Goal: Transaction & Acquisition: Purchase product/service

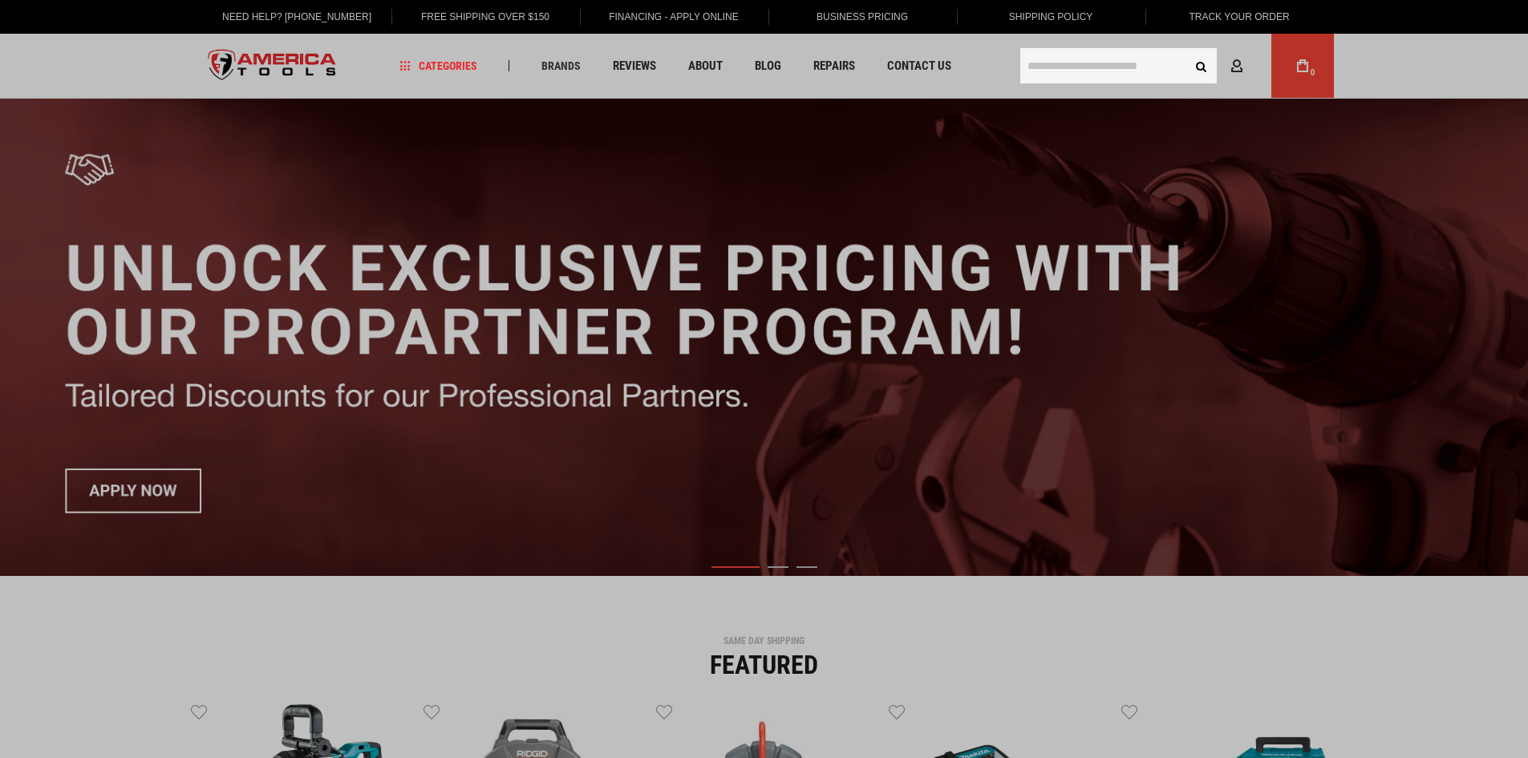
click at [1087, 63] on input "text" at bounding box center [1118, 65] width 196 height 35
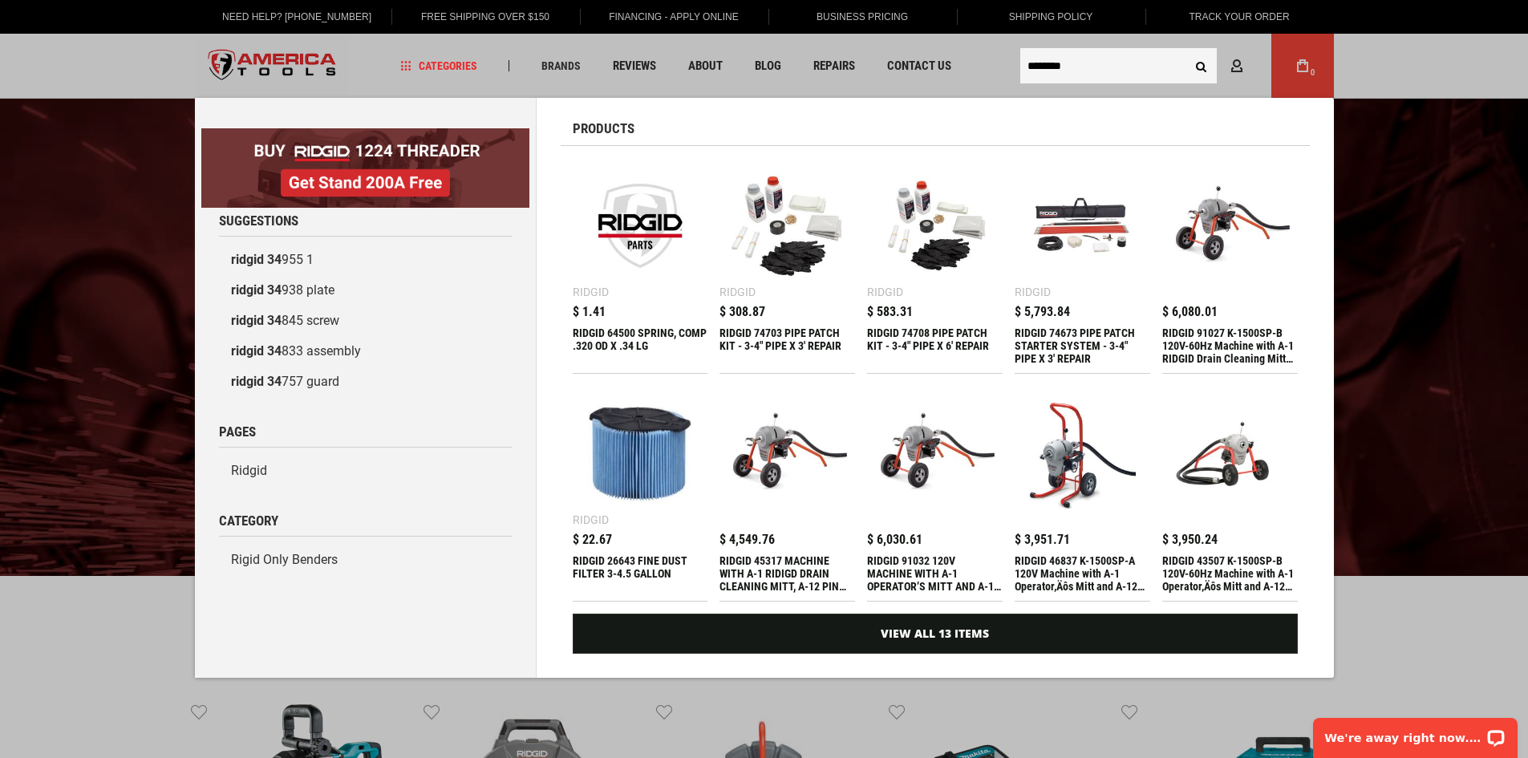
type input "********"
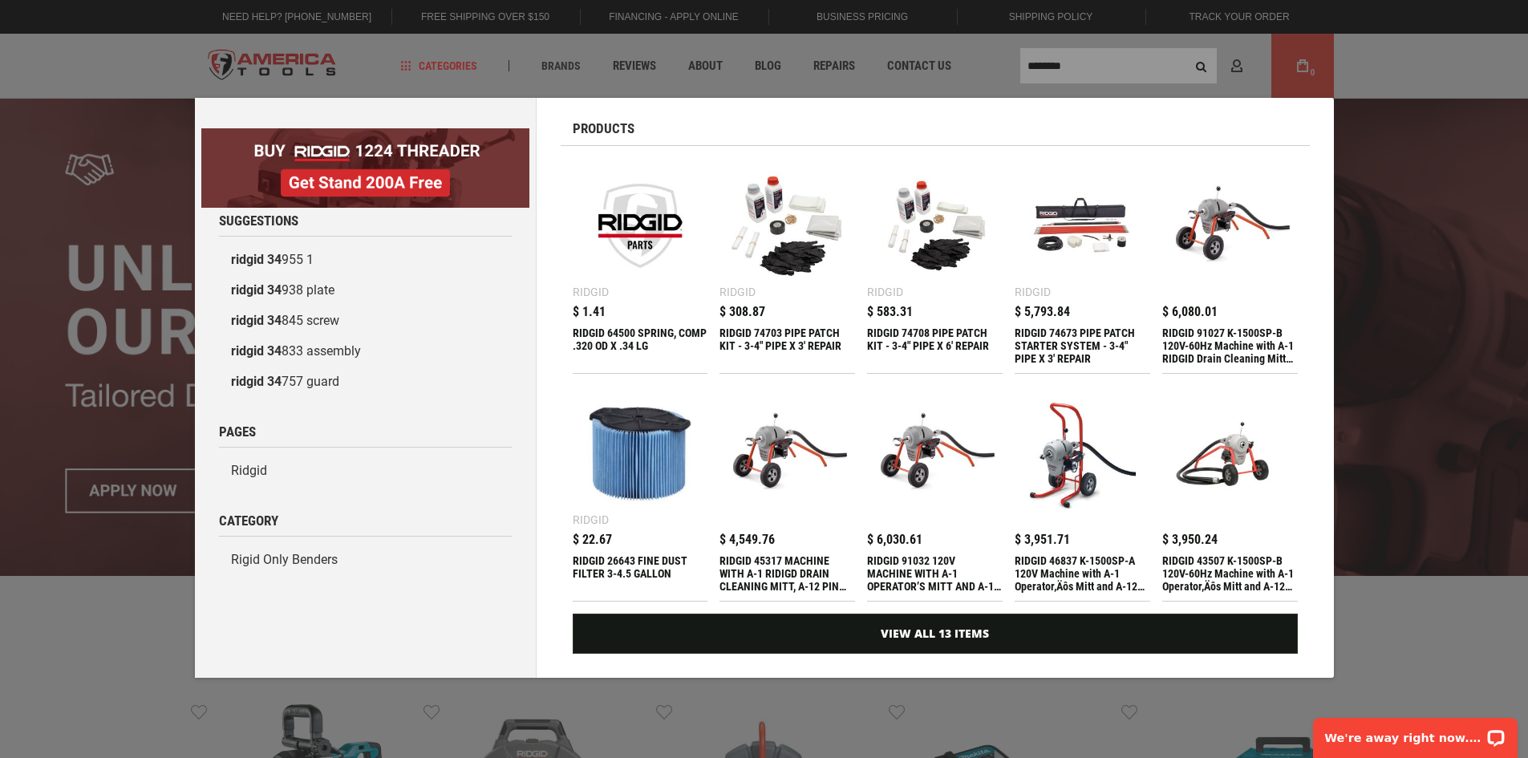
click at [1087, 64] on div "Marketing offer form" at bounding box center [764, 379] width 1528 height 758
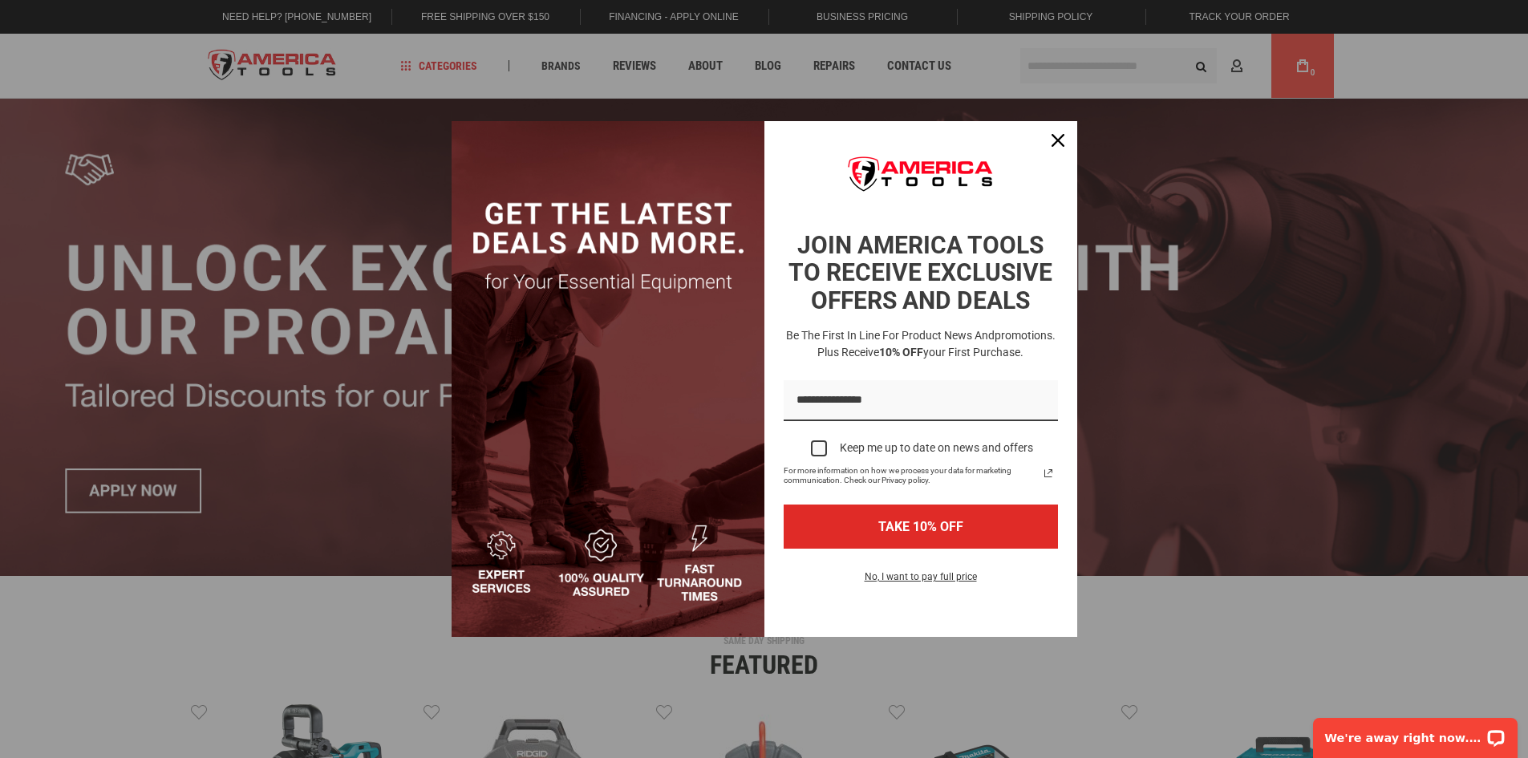
click at [1087, 63] on div "Marketing offer form" at bounding box center [764, 379] width 1528 height 758
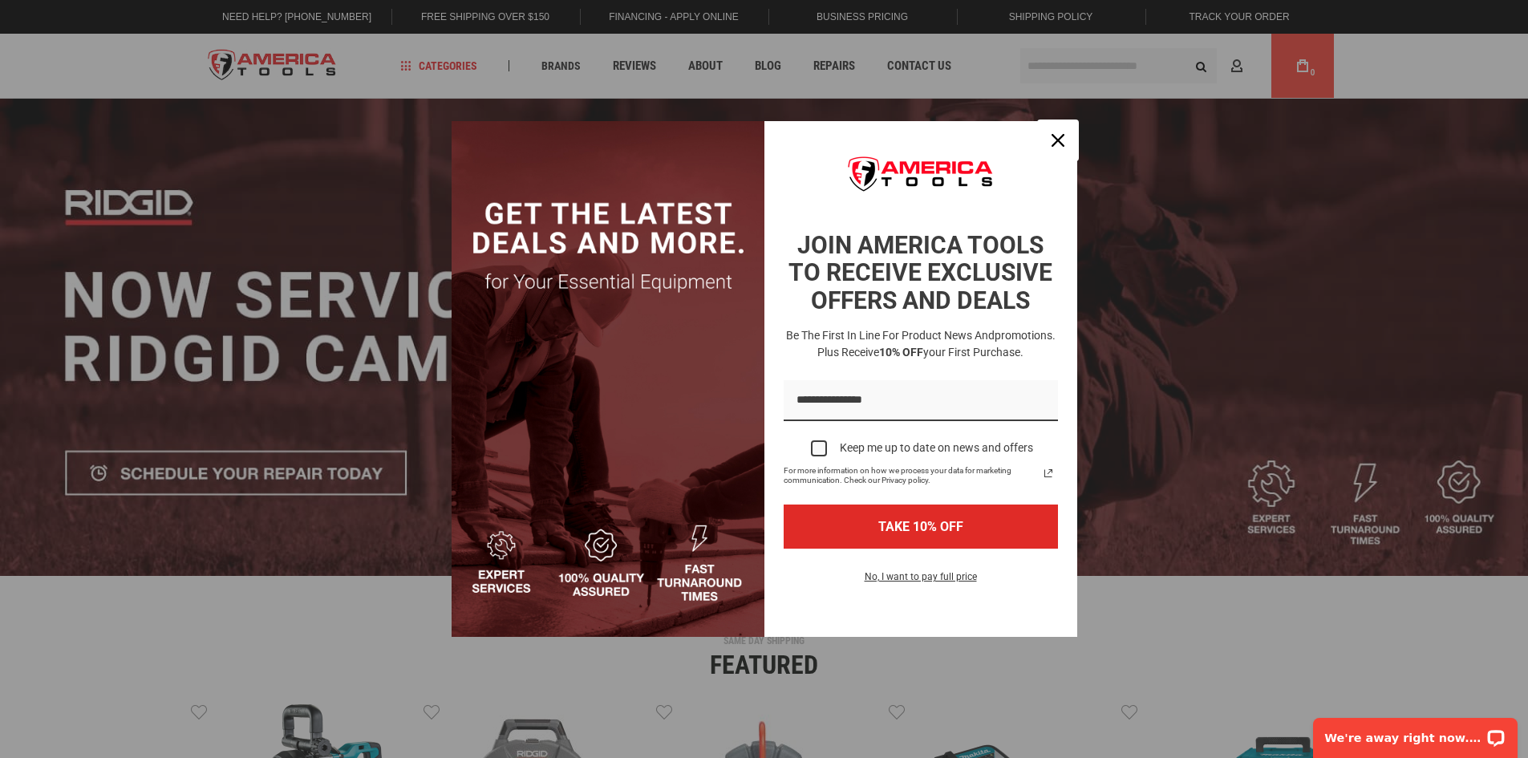
click at [1057, 139] on icon "close icon" at bounding box center [1057, 140] width 13 height 13
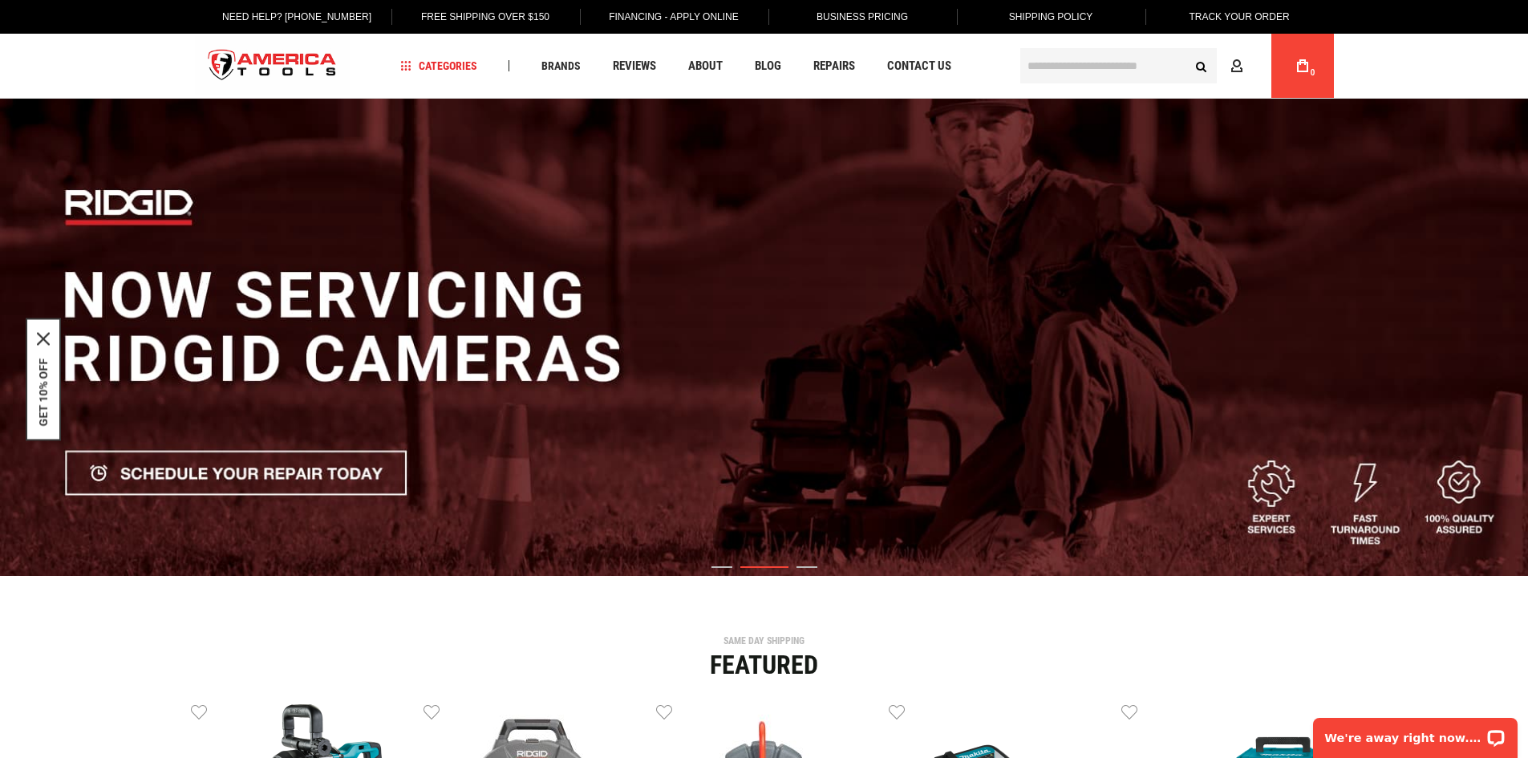
click at [1052, 60] on input "text" at bounding box center [1118, 65] width 196 height 35
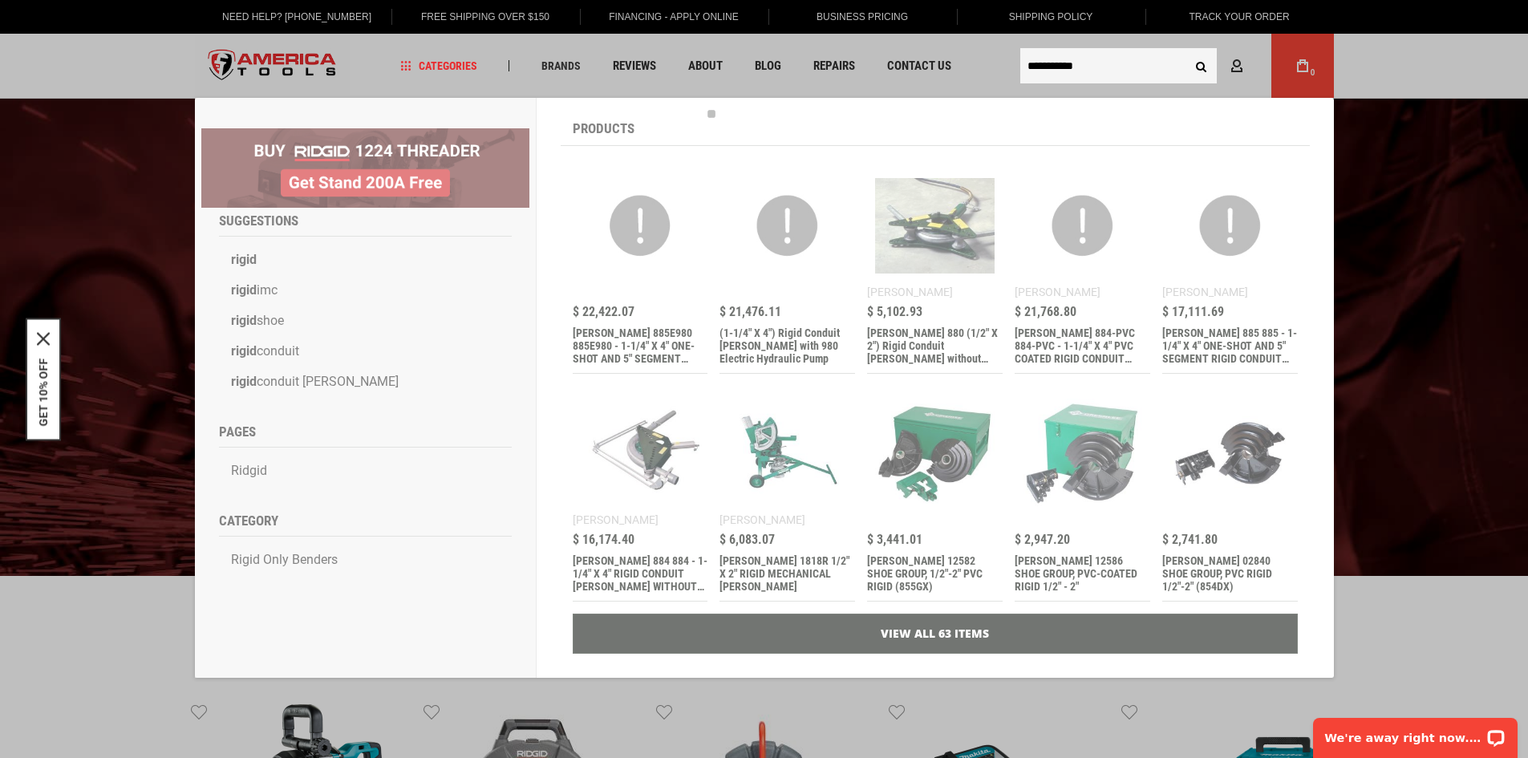
type input "**********"
click at [1186, 51] on button "Search" at bounding box center [1201, 66] width 30 height 30
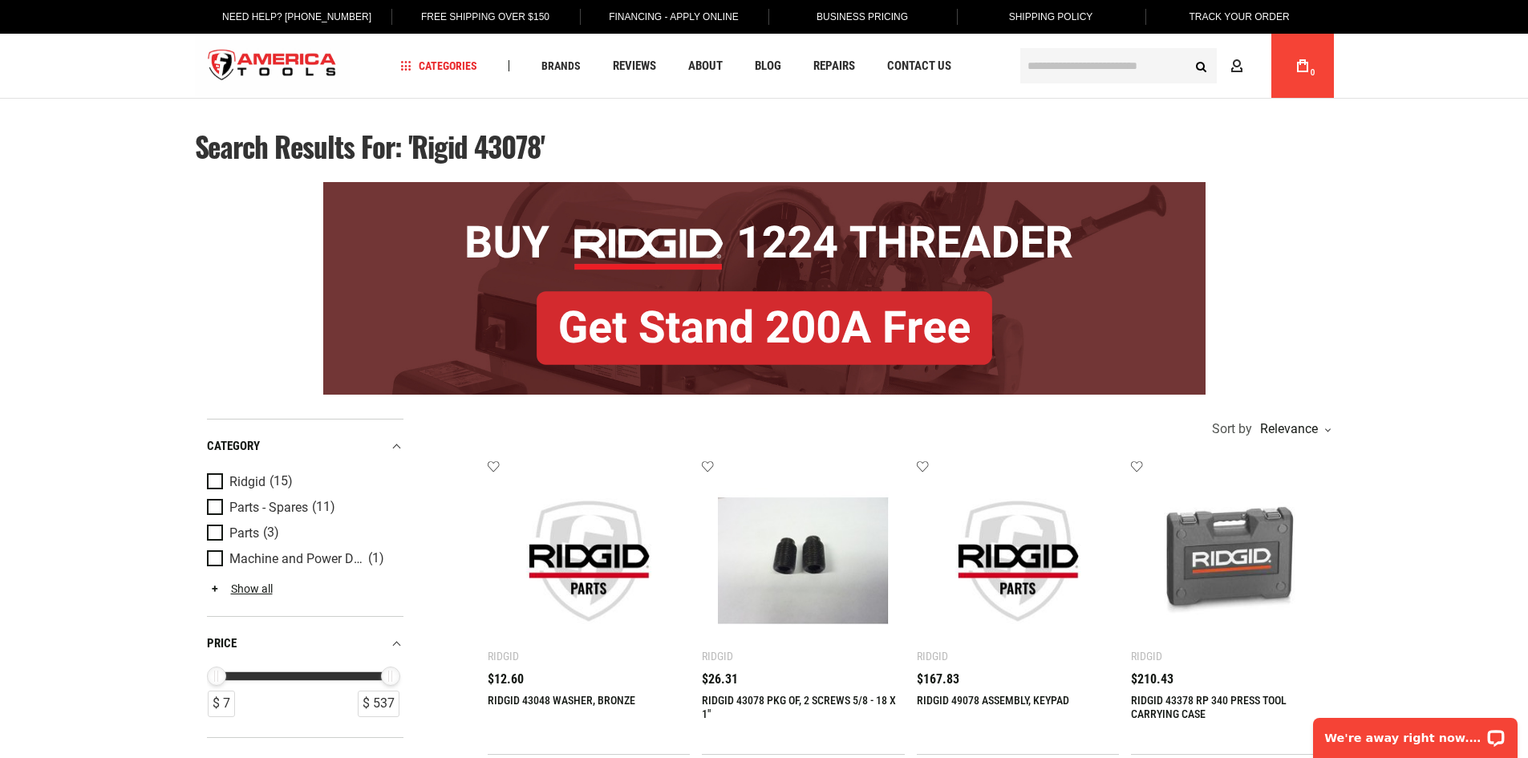
click at [1087, 63] on input "text" at bounding box center [1118, 65] width 196 height 35
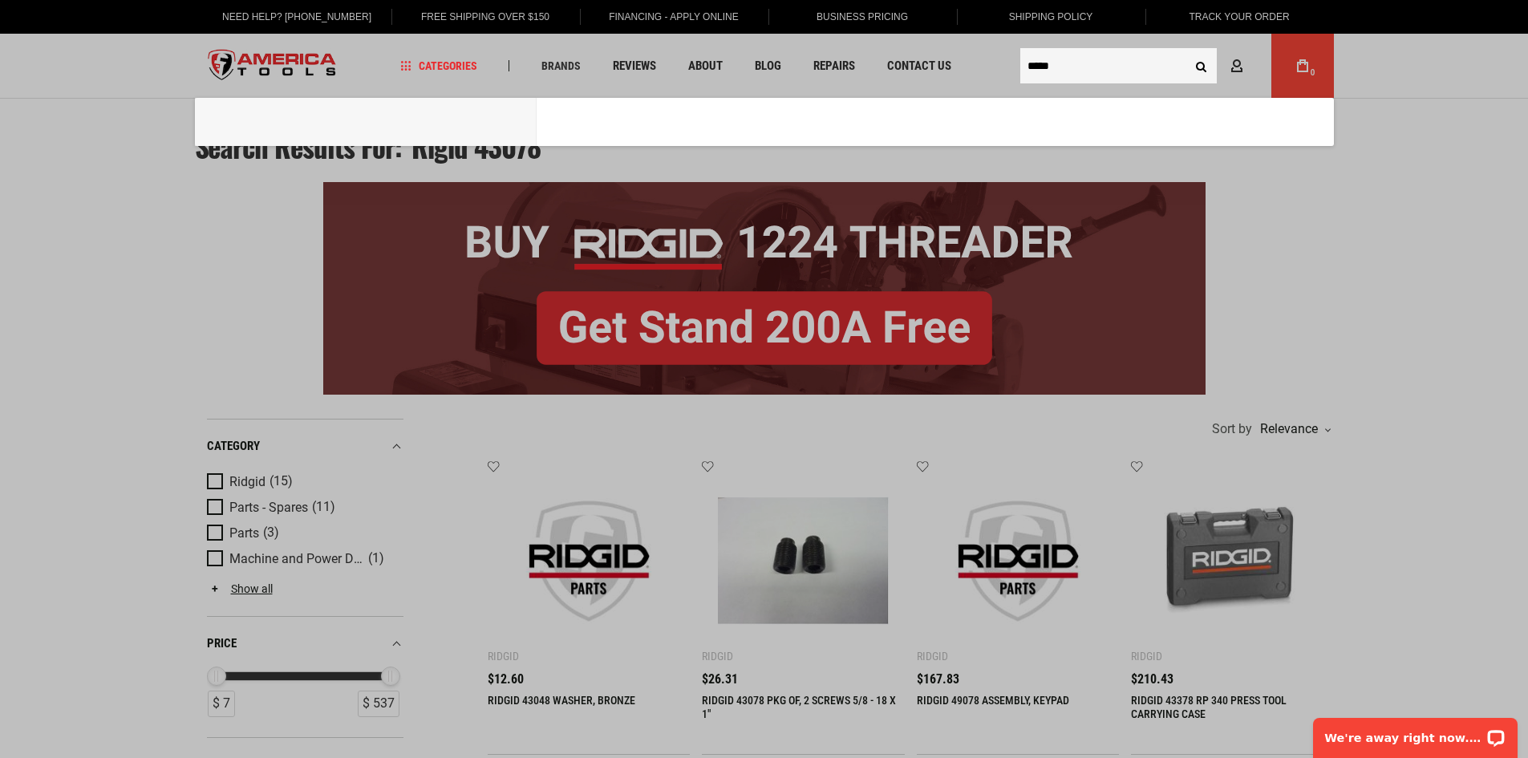
type input "*****"
click at [1186, 51] on button "Search" at bounding box center [1201, 66] width 30 height 30
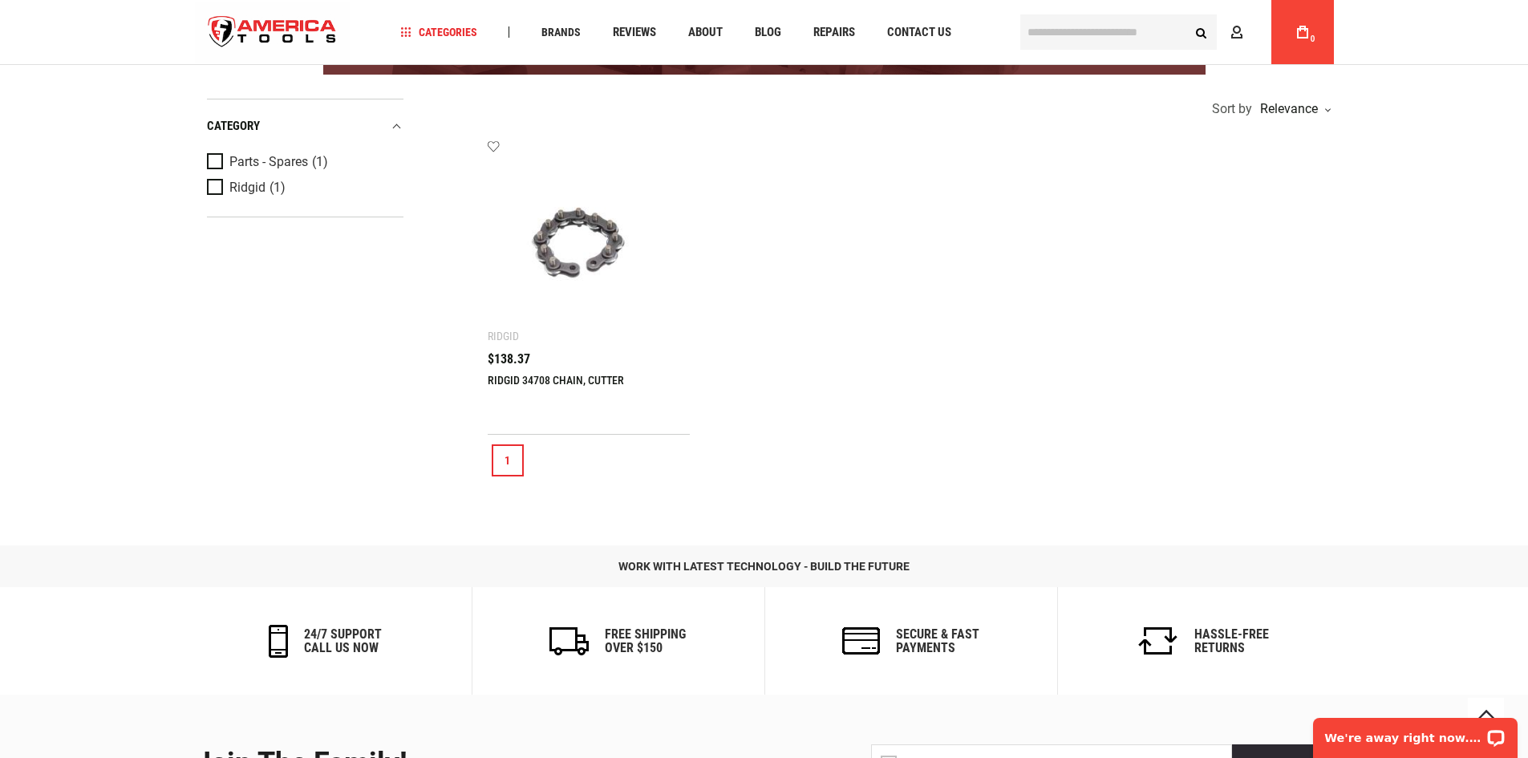
scroll to position [321, 0]
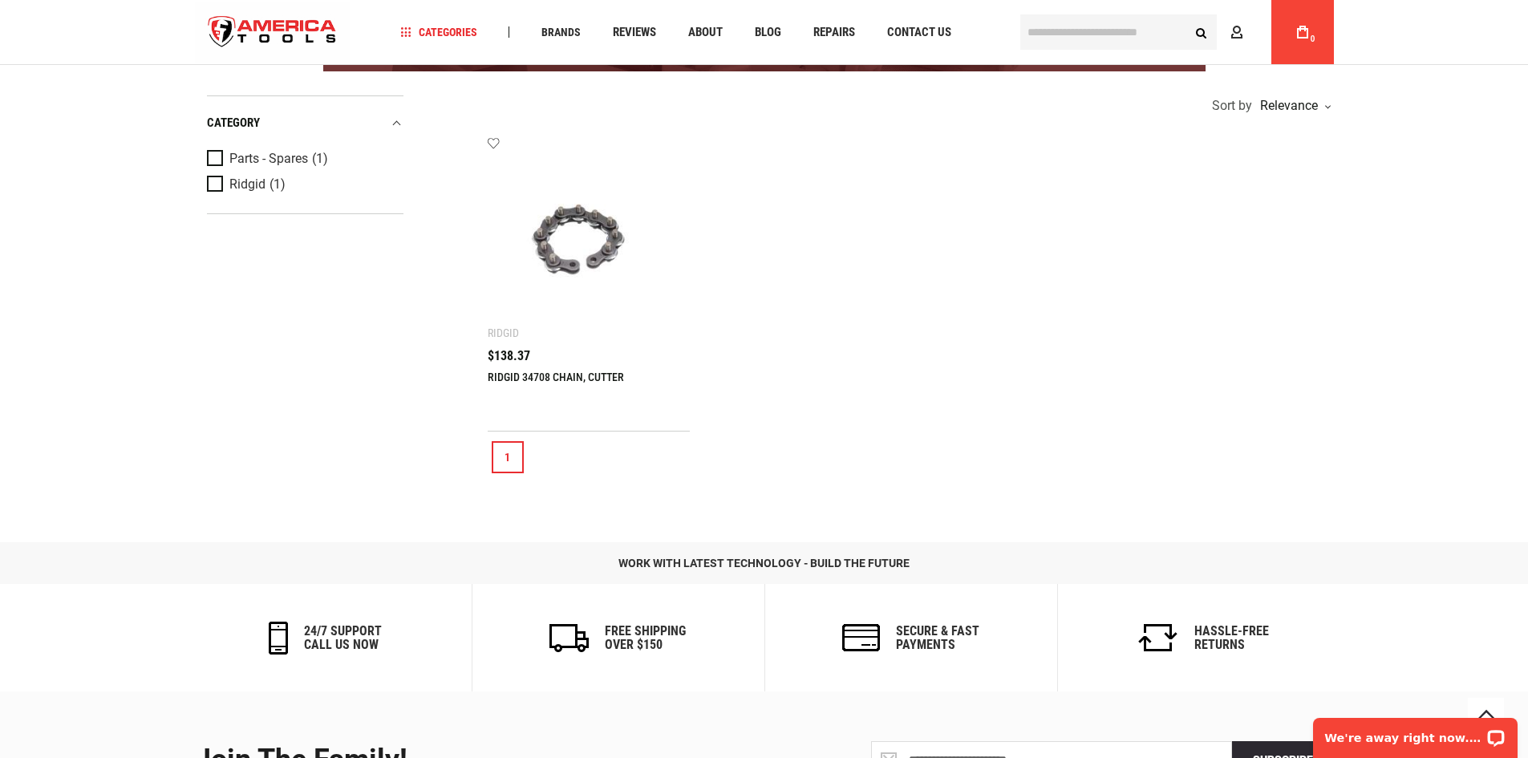
click at [577, 257] on img at bounding box center [589, 237] width 171 height 171
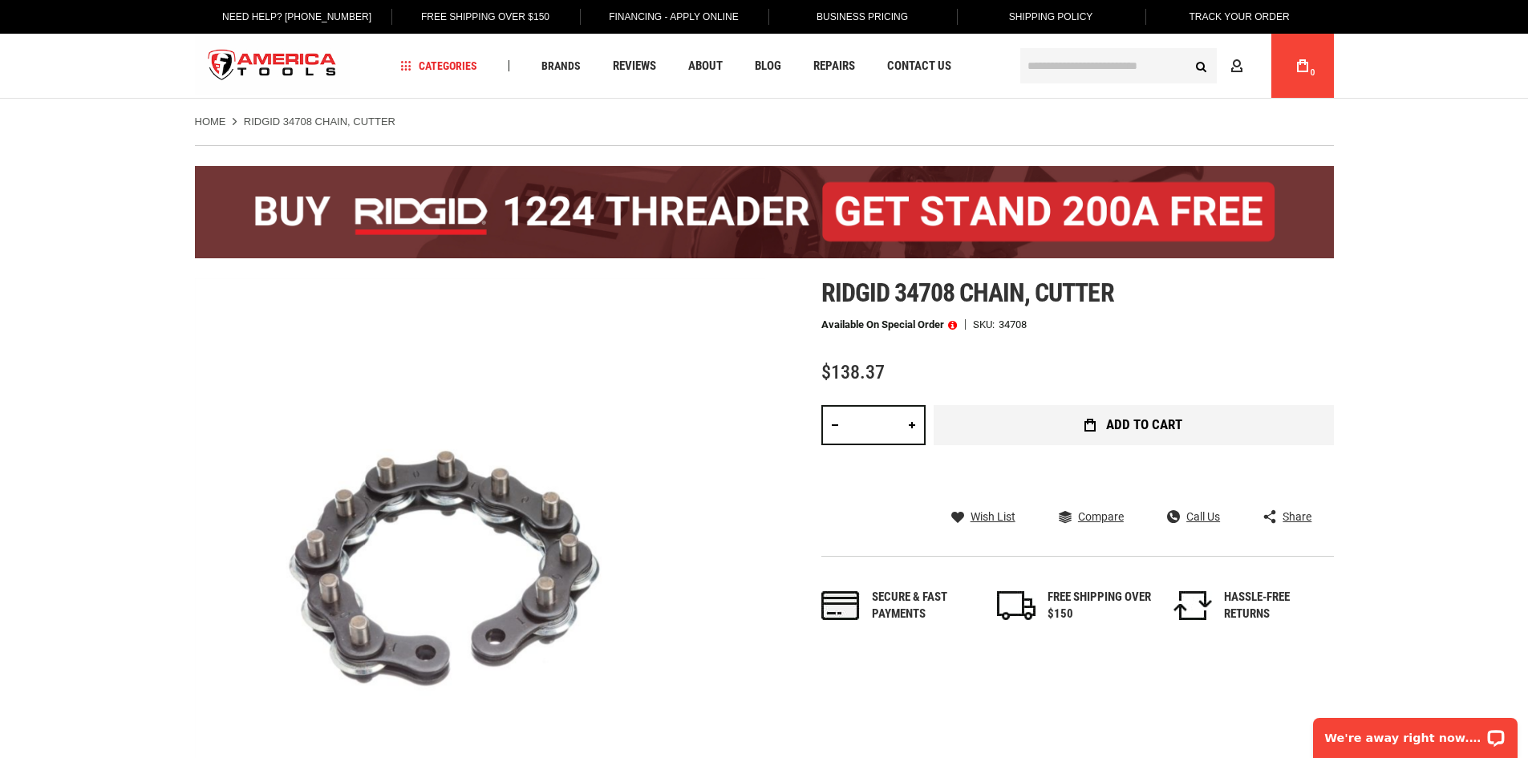
click at [1130, 425] on span "Add to Cart" at bounding box center [1144, 425] width 76 height 14
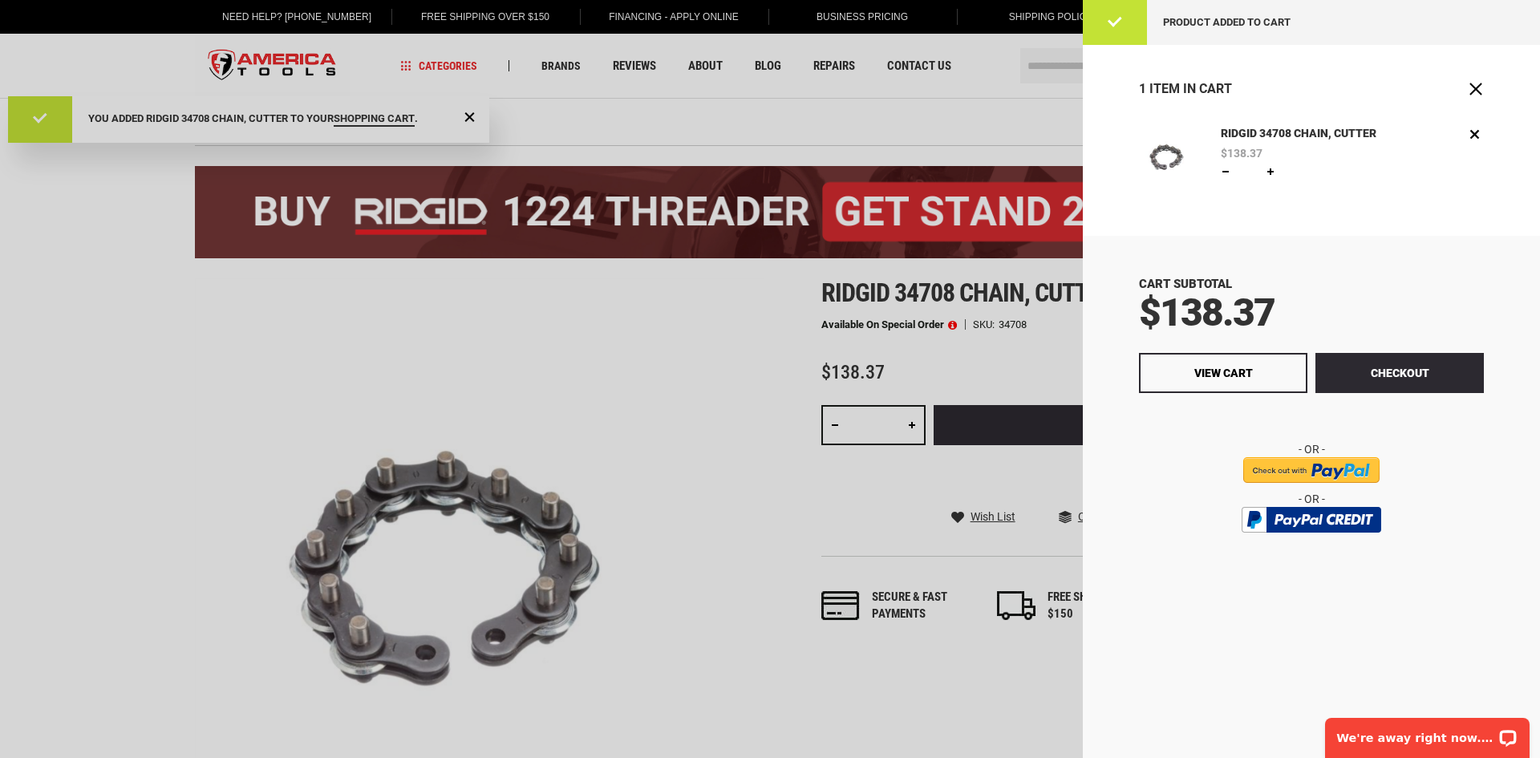
click at [1060, 82] on div at bounding box center [770, 379] width 1540 height 758
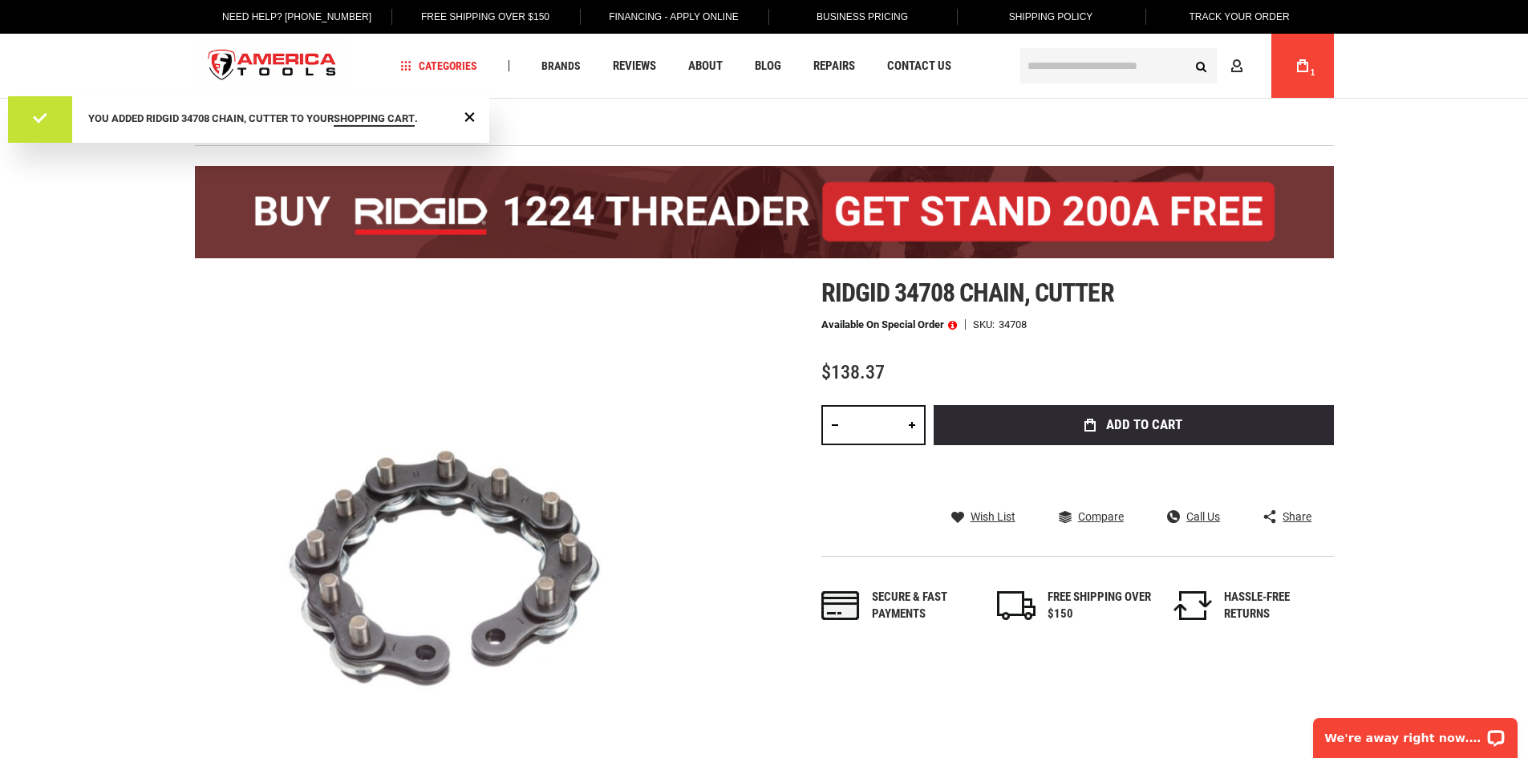
click at [1058, 63] on body "The store will not work correctly in the case when cookies are disabled. Langua…" at bounding box center [764, 379] width 1528 height 758
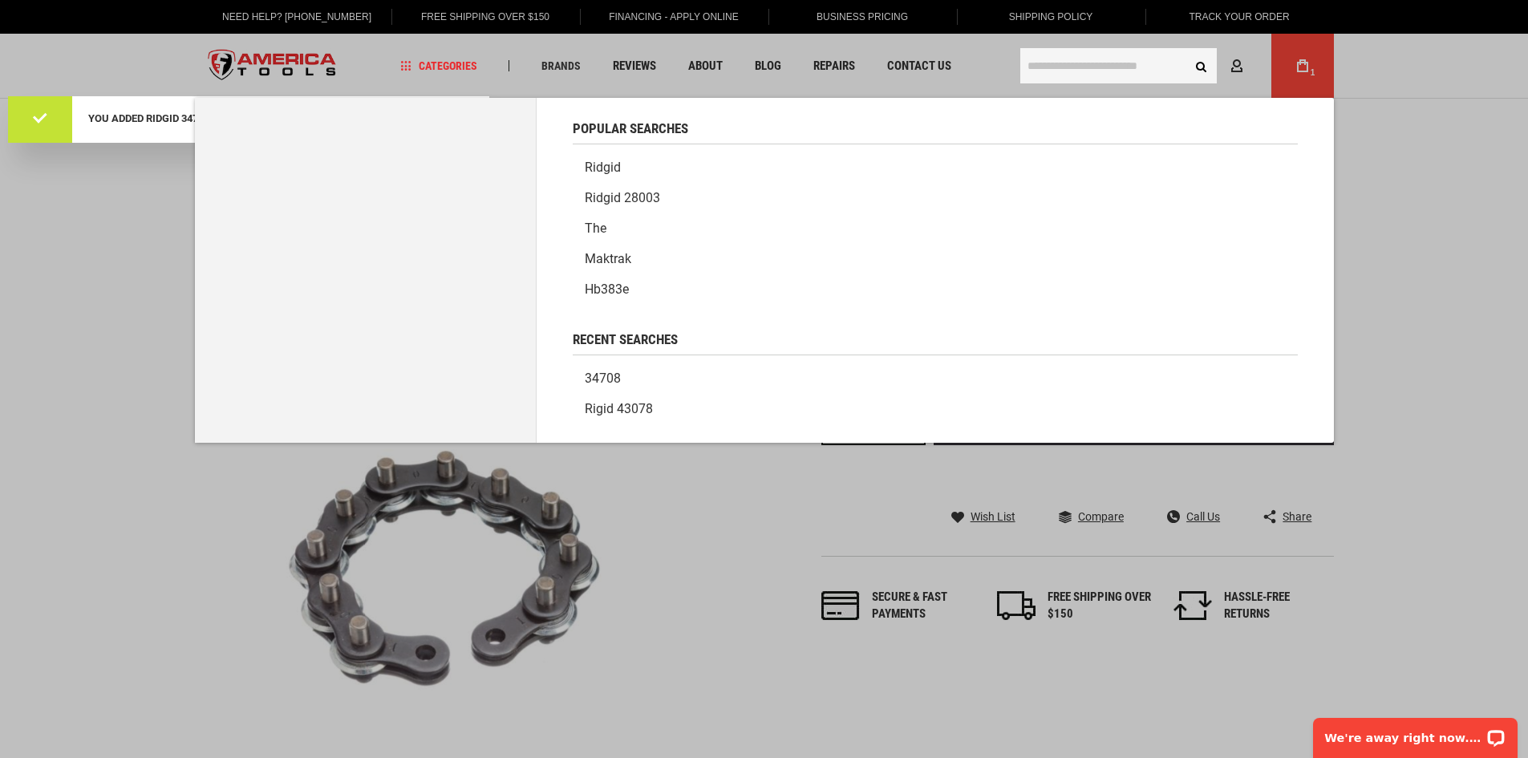
click at [1066, 66] on input "text" at bounding box center [1118, 65] width 196 height 35
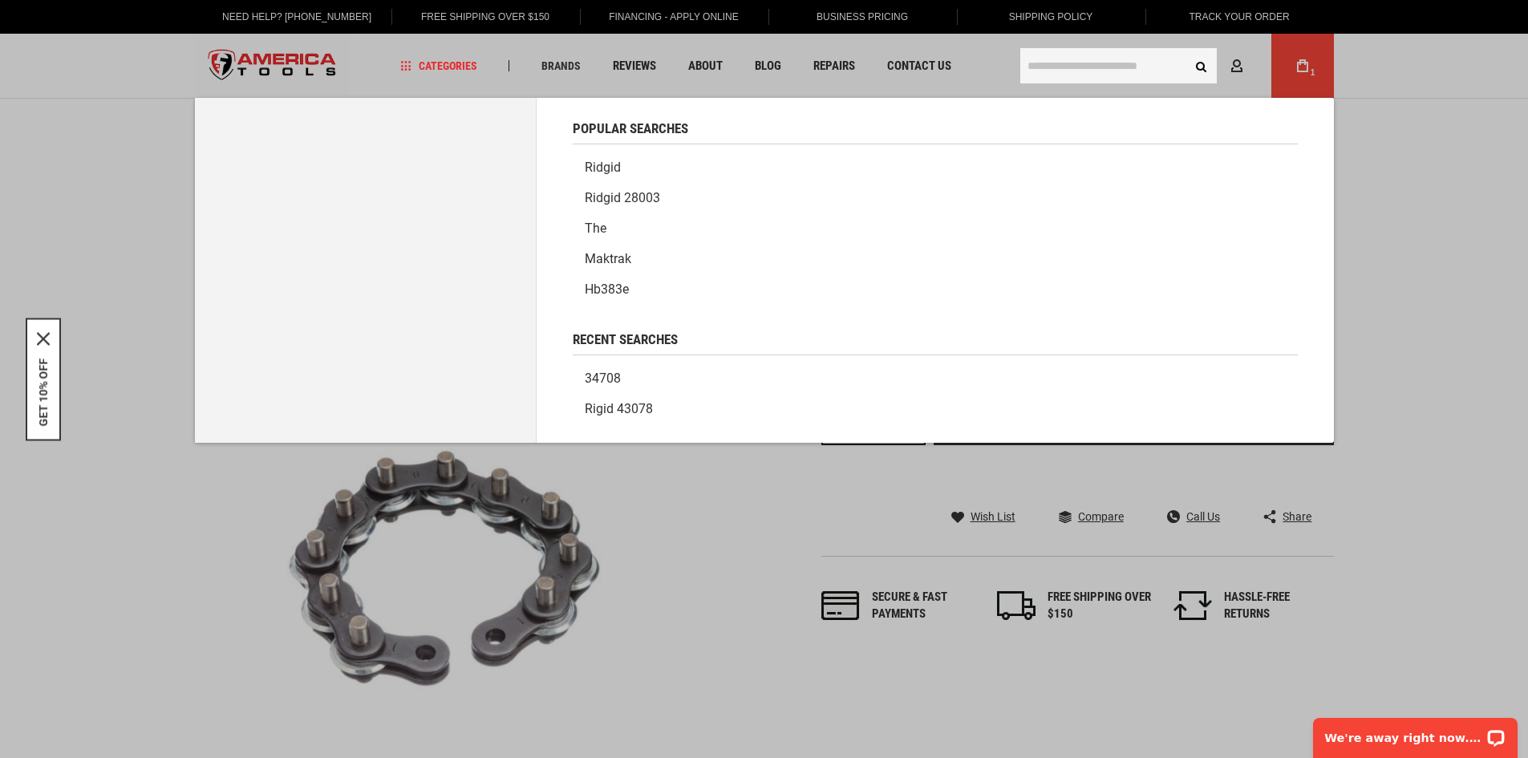
click at [1063, 65] on input "text" at bounding box center [1118, 65] width 196 height 35
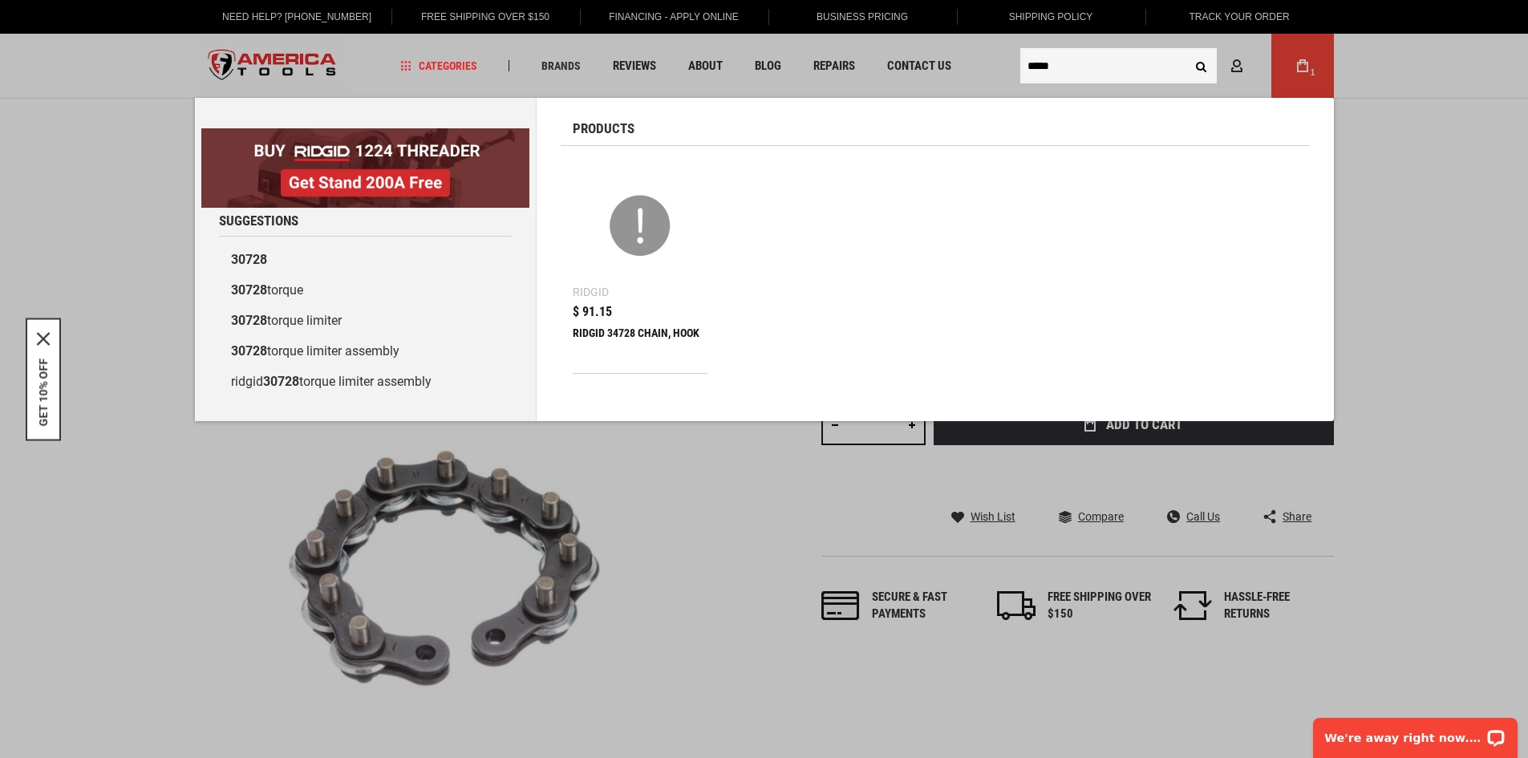
type input "*****"
click at [617, 311] on div "$ 91.15" at bounding box center [641, 312] width 136 height 13
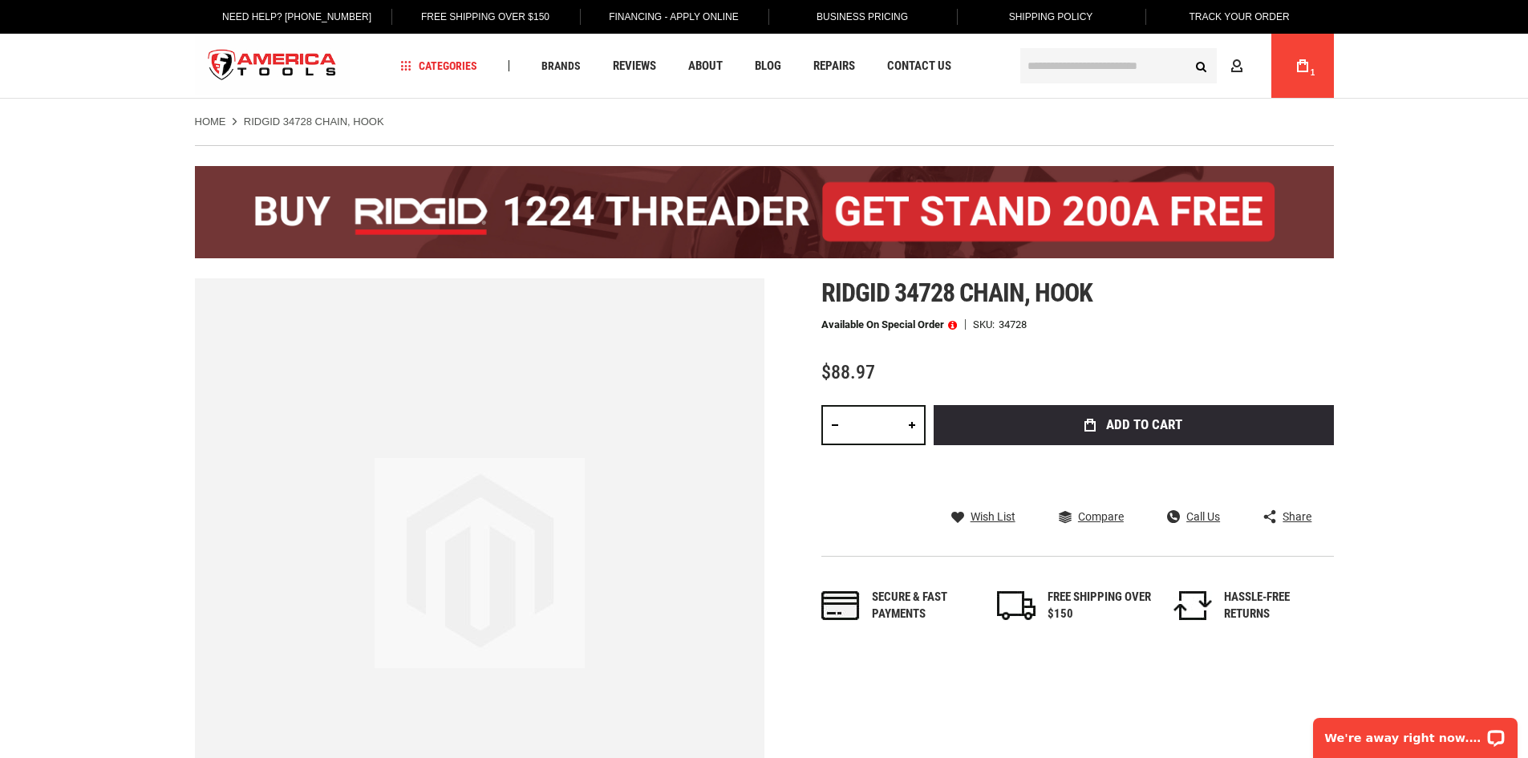
click at [953, 325] on span at bounding box center [952, 324] width 9 height 11
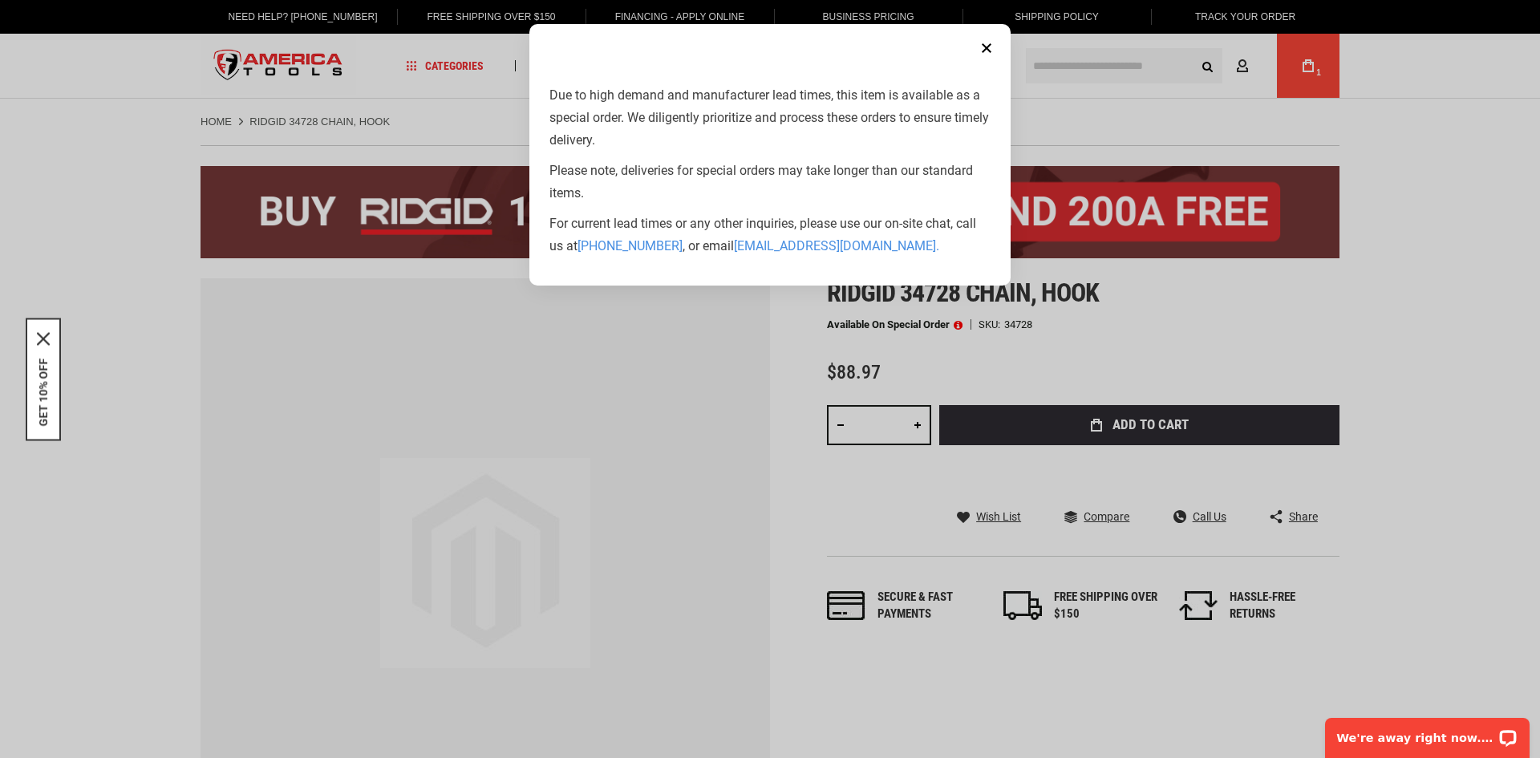
click at [1456, 356] on aside "Close Due to high demand and manufacturer lead times, this item is available as…" at bounding box center [770, 379] width 1540 height 758
click at [1426, 327] on aside "Close Due to high demand and manufacturer lead times, this item is available as…" at bounding box center [770, 379] width 1540 height 758
click at [982, 50] on button "Close" at bounding box center [986, 48] width 32 height 32
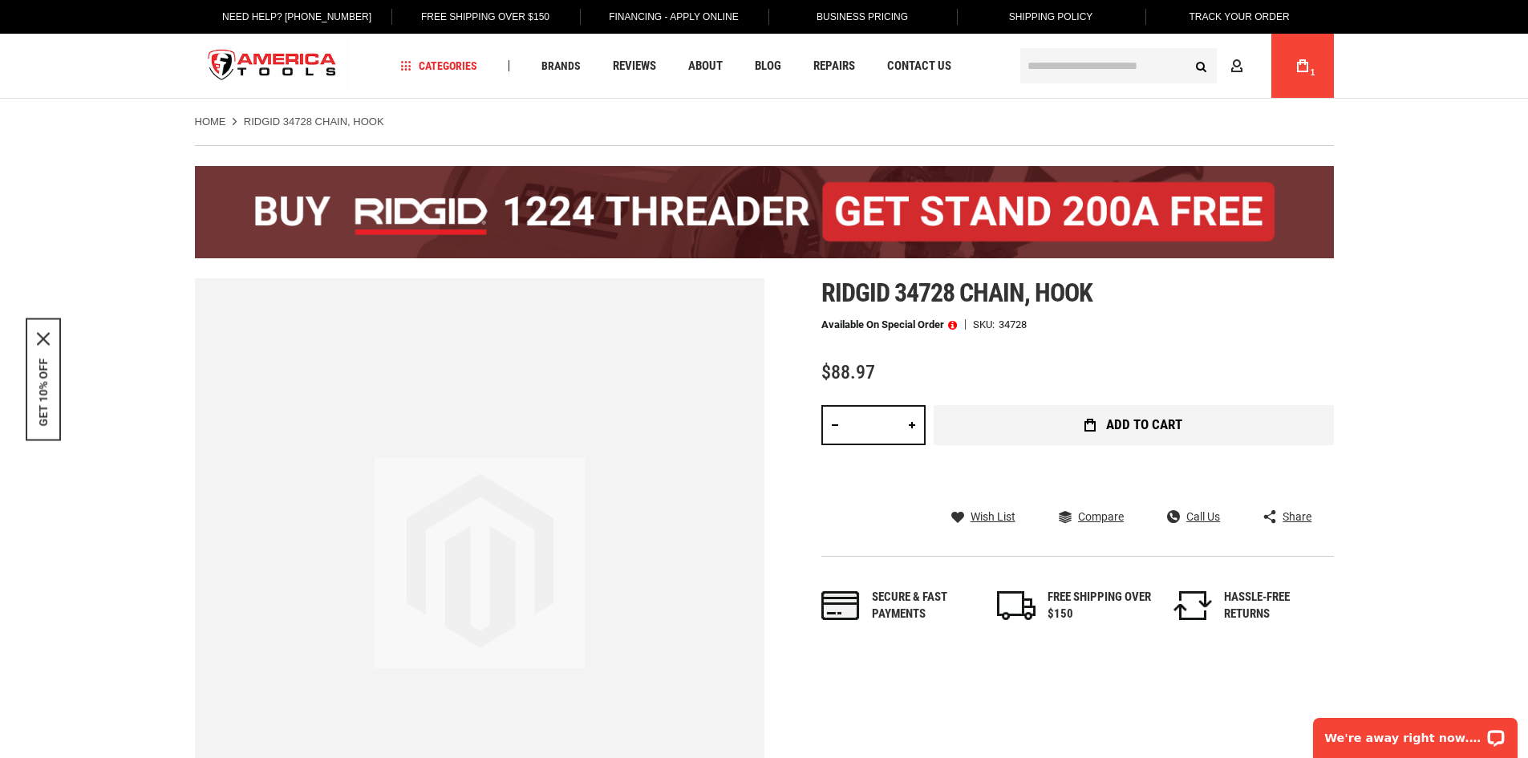
click at [1108, 425] on span "Add to Cart" at bounding box center [1144, 425] width 76 height 14
